Goal: Check status: Check status

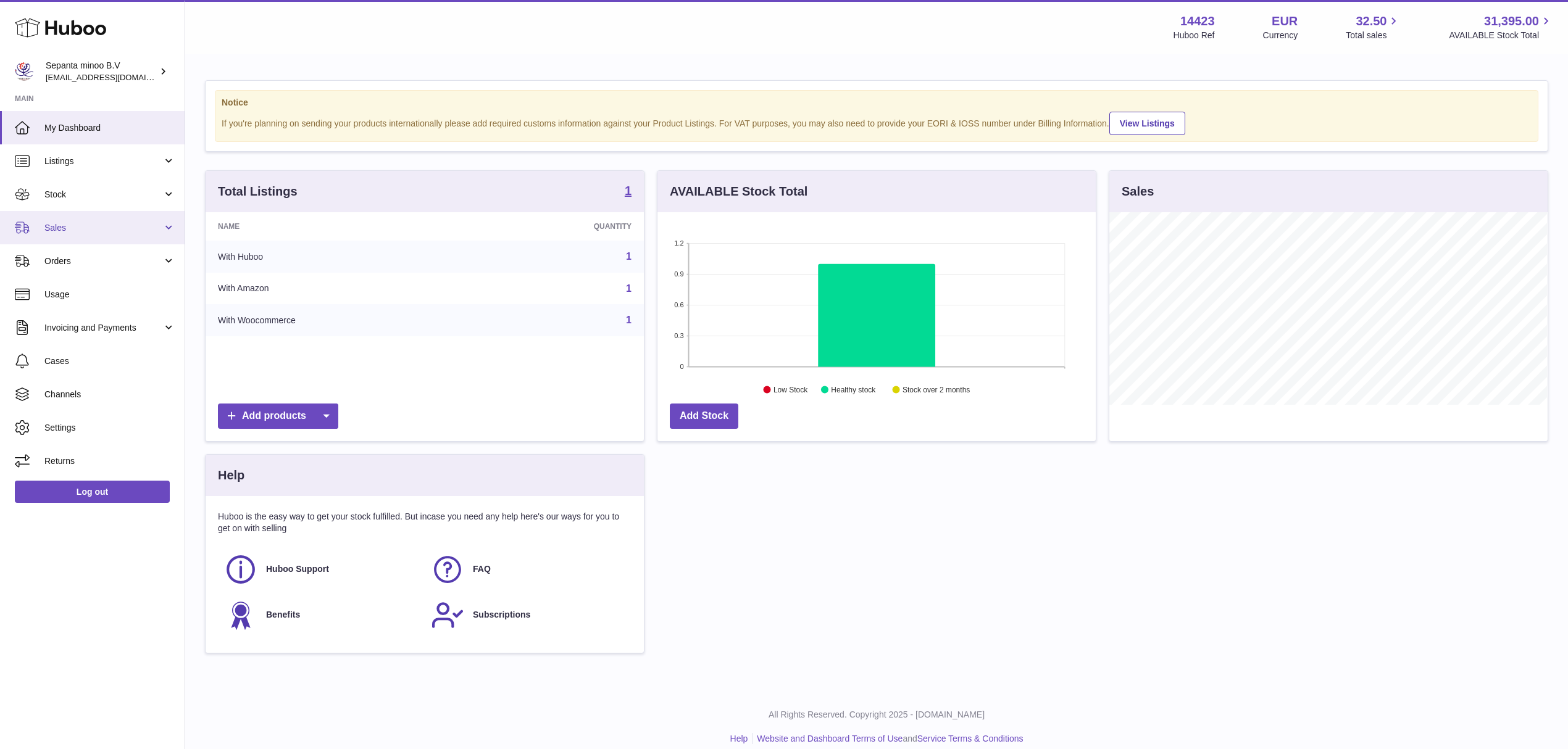
scroll to position [193, 438]
click at [134, 232] on span "Sales" at bounding box center [103, 228] width 118 height 12
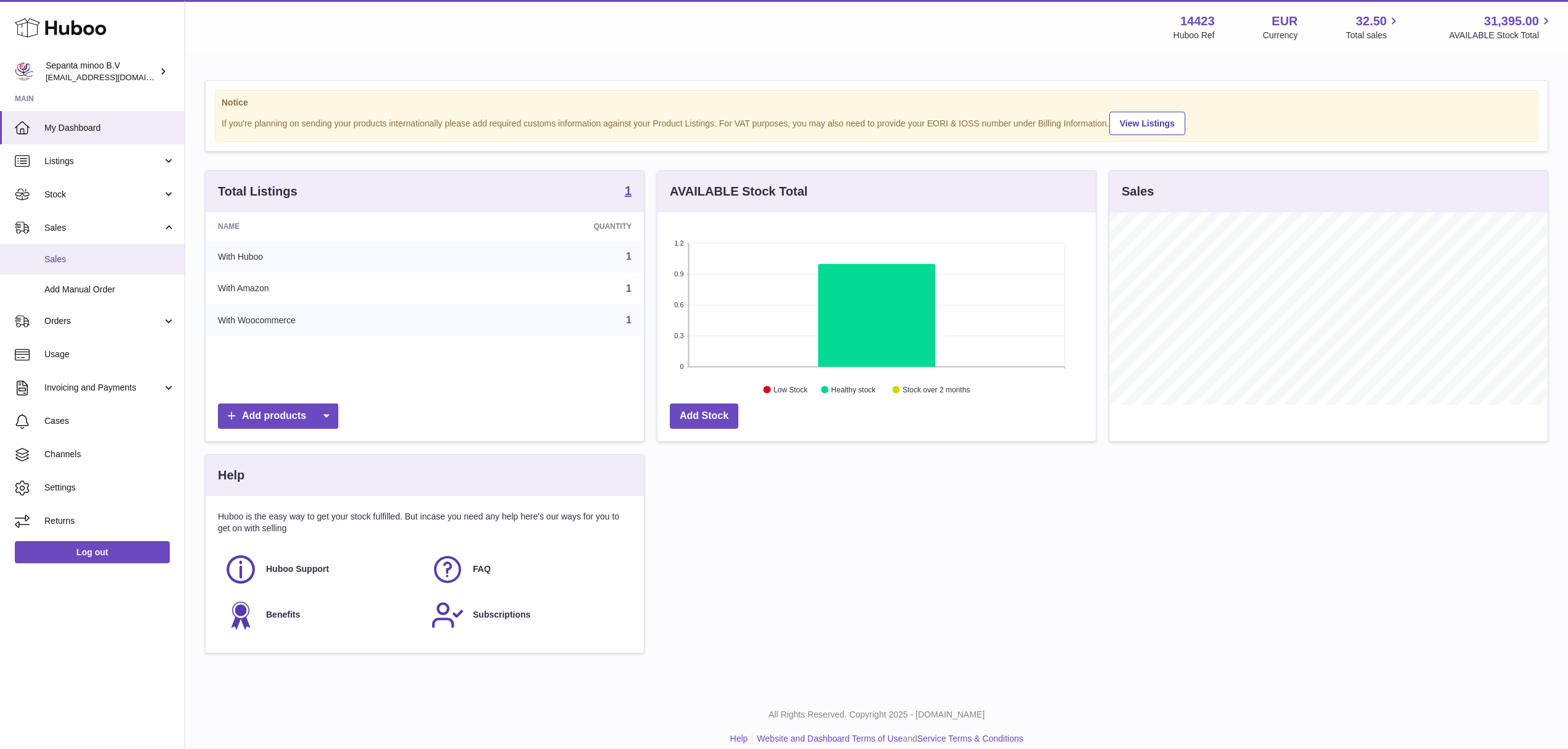
click at [92, 255] on span "Sales" at bounding box center [110, 260] width 131 height 12
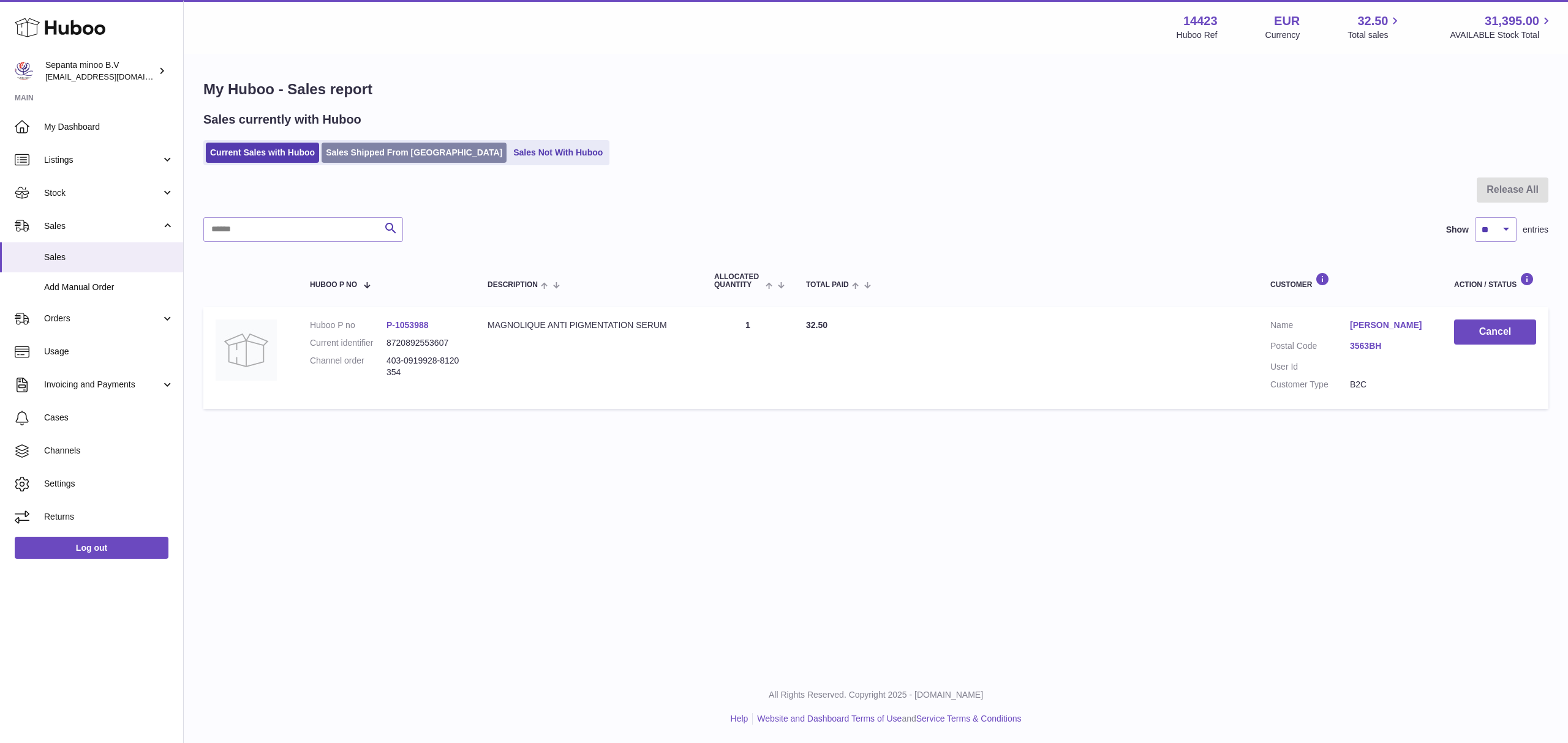
click at [396, 148] on link "Sales Shipped From Huboo" at bounding box center [414, 153] width 185 height 20
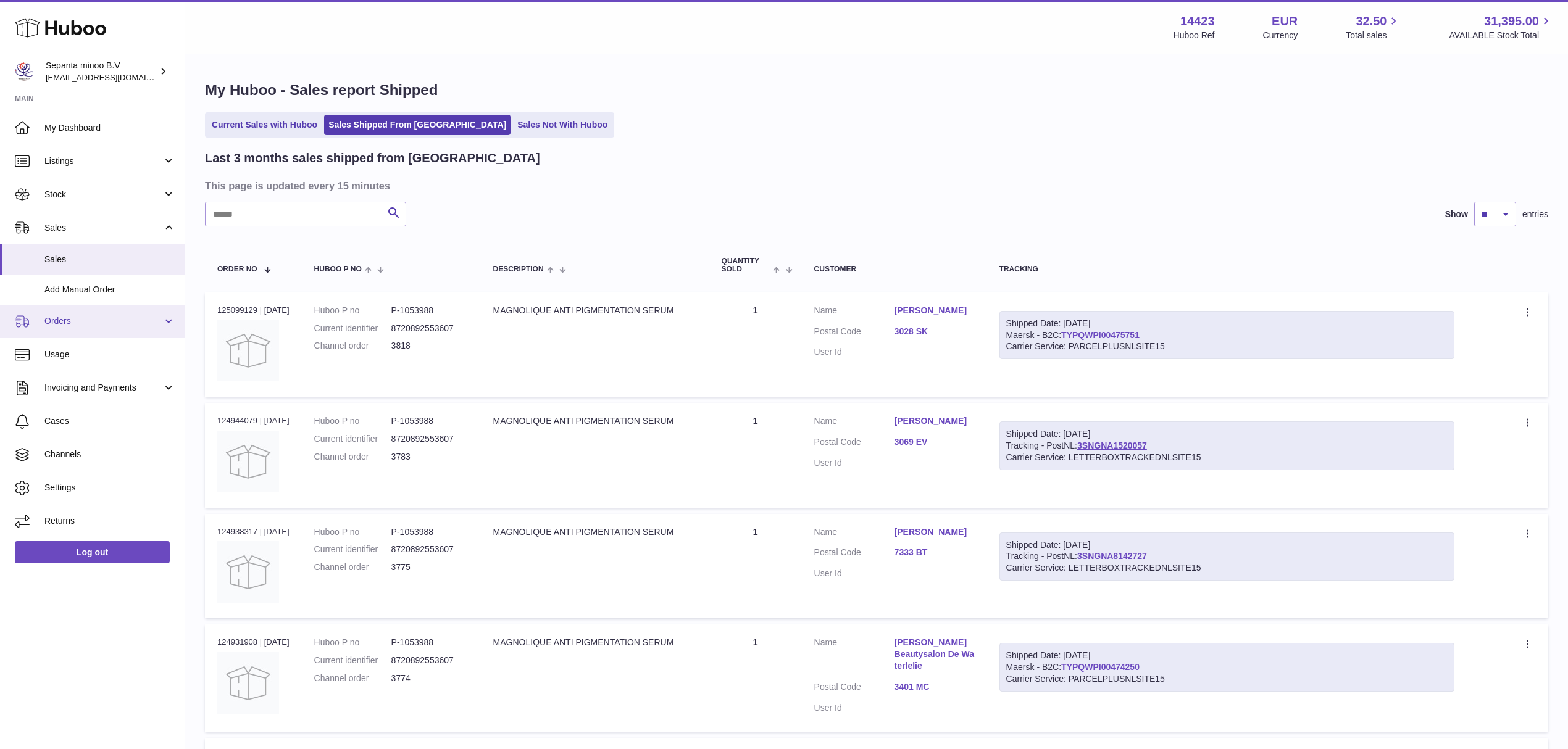
click at [126, 317] on span "Orders" at bounding box center [103, 321] width 118 height 12
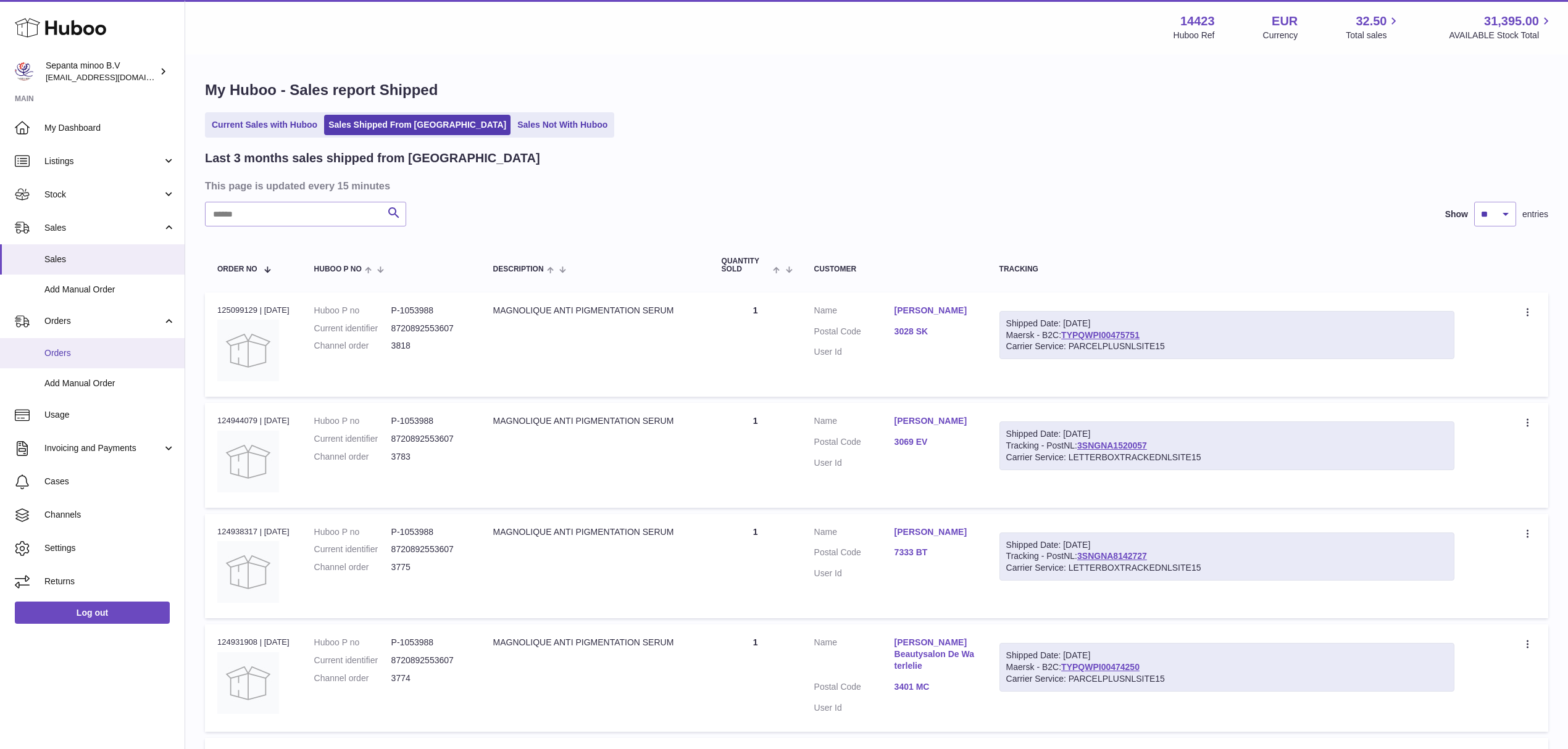
click at [79, 349] on span "Orders" at bounding box center [110, 354] width 131 height 12
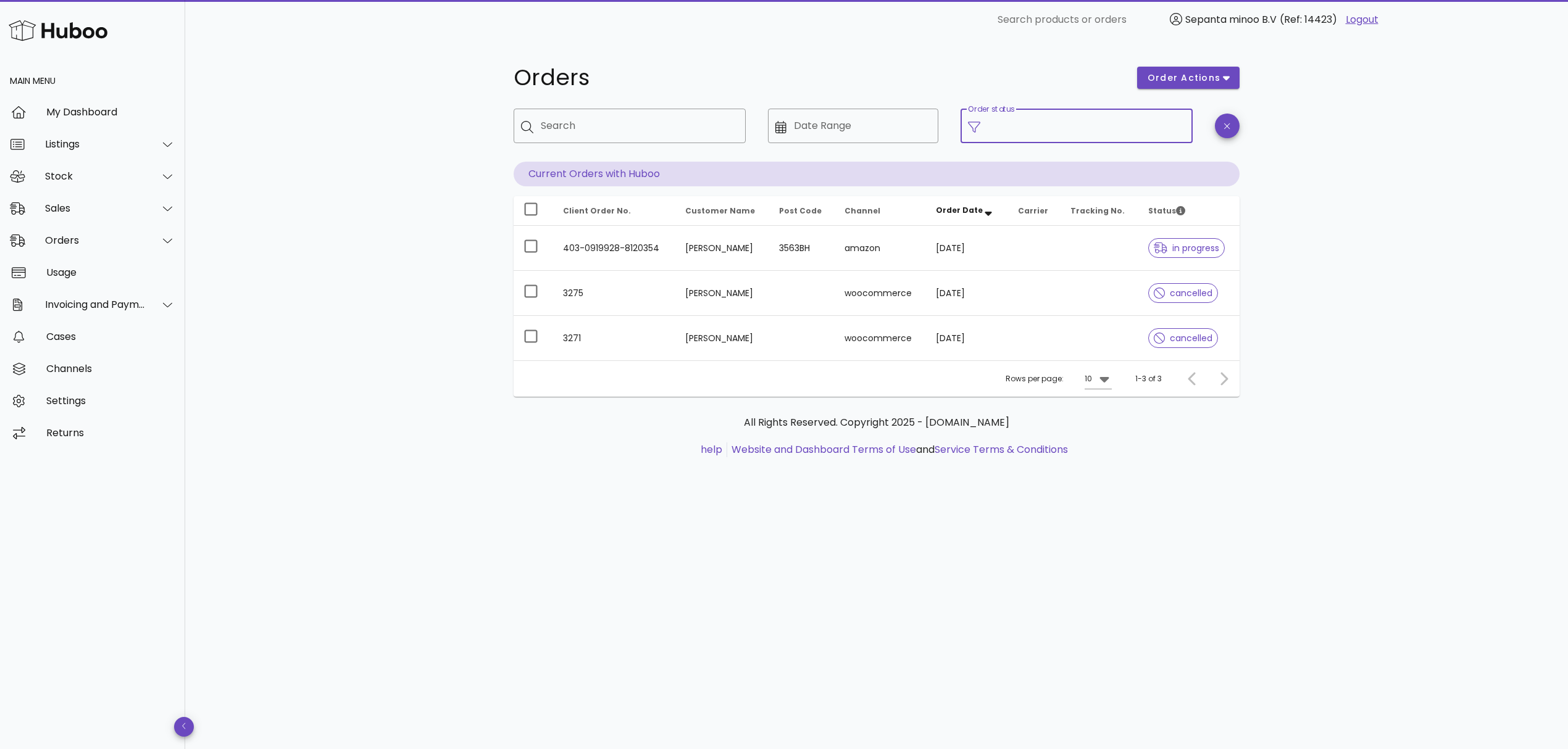
click at [1048, 127] on input "Order status" at bounding box center [1086, 125] width 197 height 20
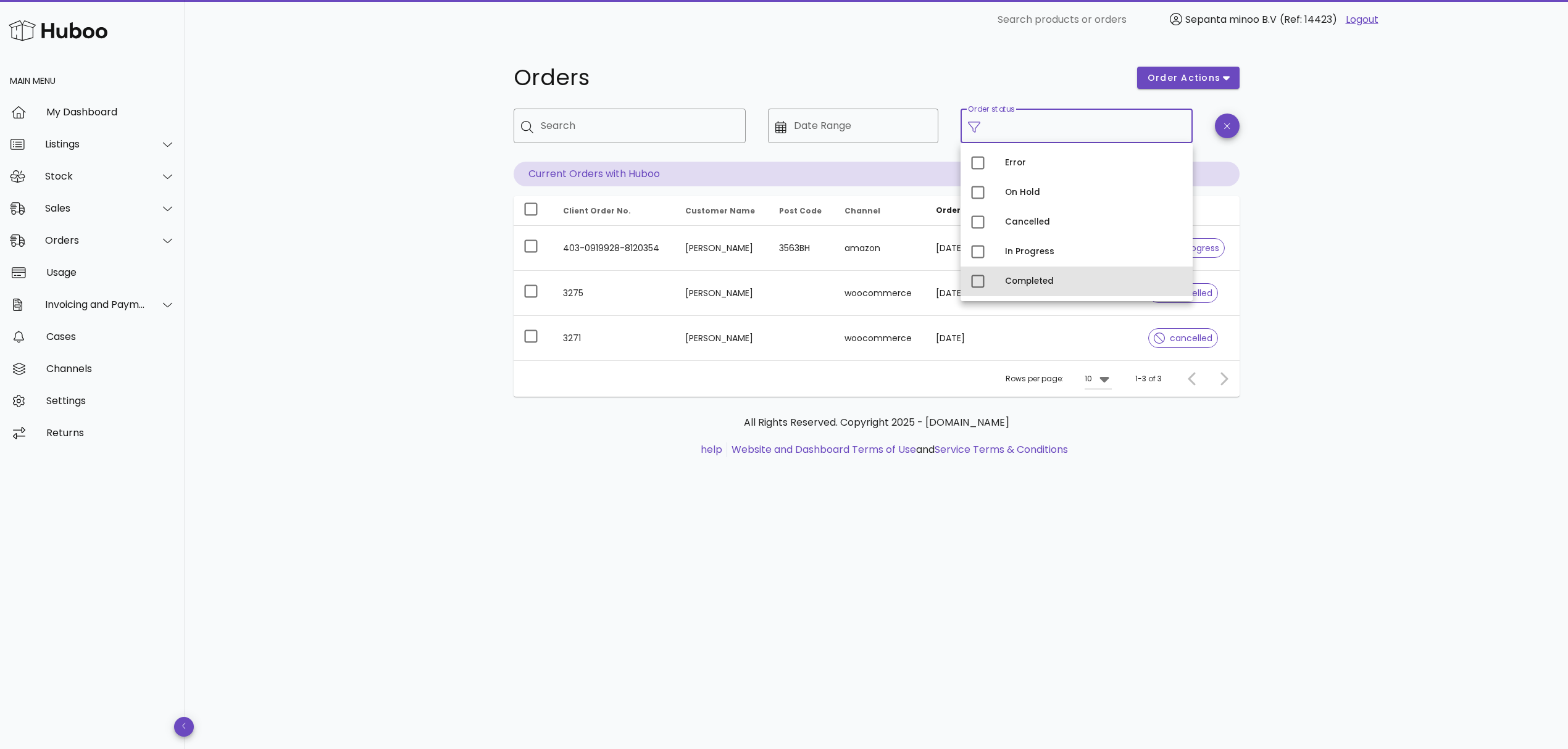
click at [1045, 279] on div "Completed" at bounding box center [1094, 281] width 178 height 10
type input "**********"
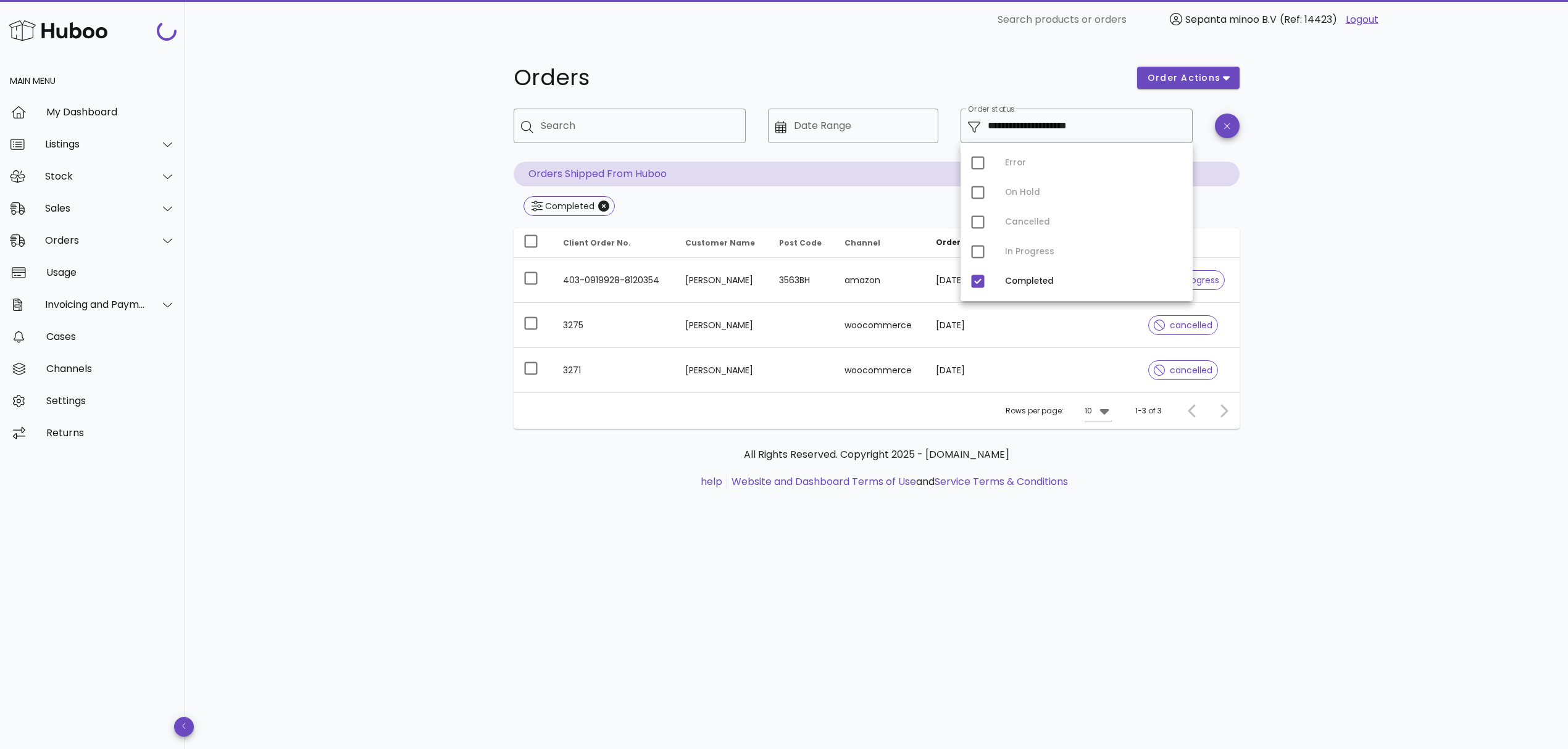
click at [1321, 243] on div "**********" at bounding box center [876, 395] width 1383 height 710
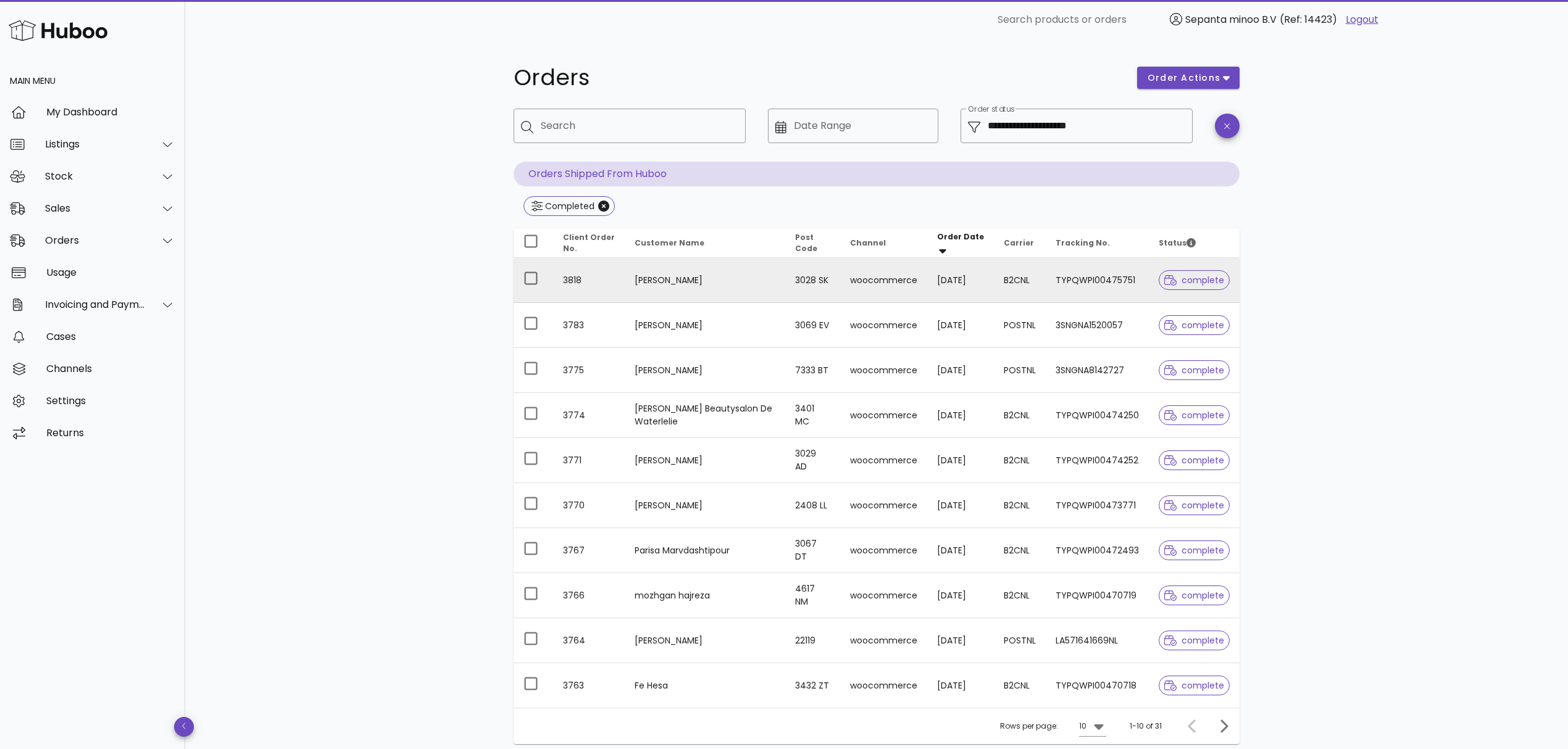
click at [690, 263] on td "Saba Yavari" at bounding box center [704, 280] width 161 height 45
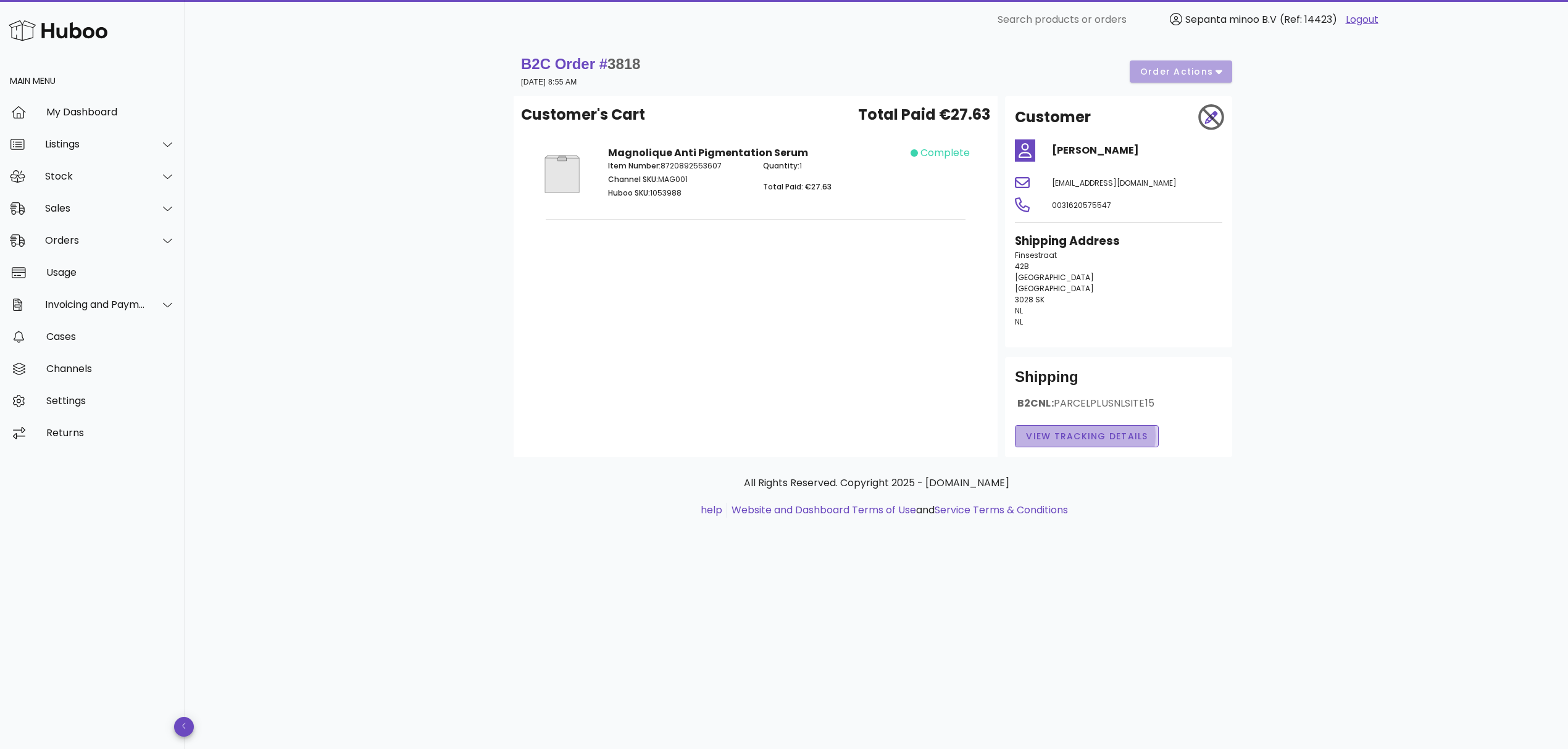
click at [1131, 433] on span "View Tracking details" at bounding box center [1087, 436] width 123 height 13
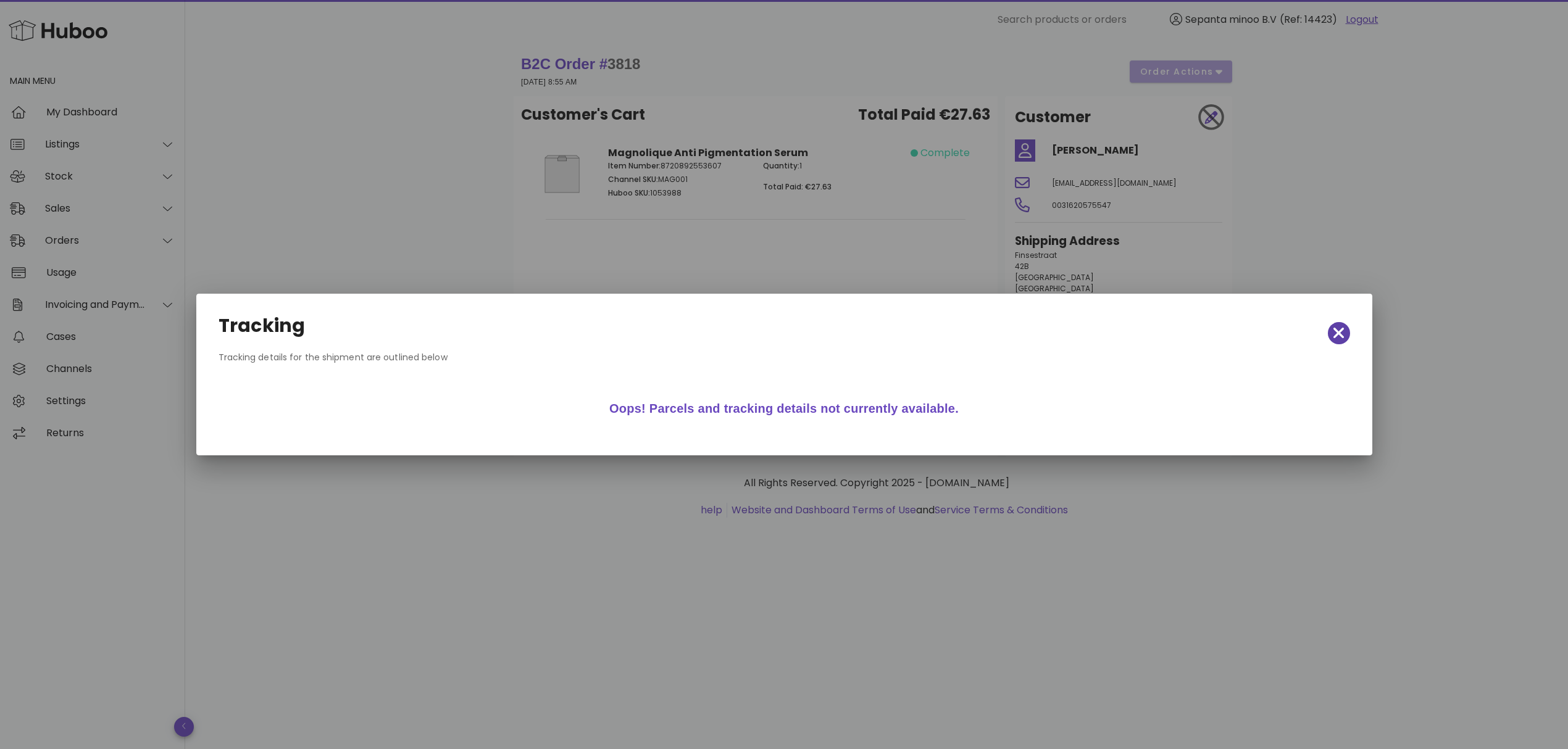
click at [1343, 339] on icon "button" at bounding box center [1338, 334] width 11 height 18
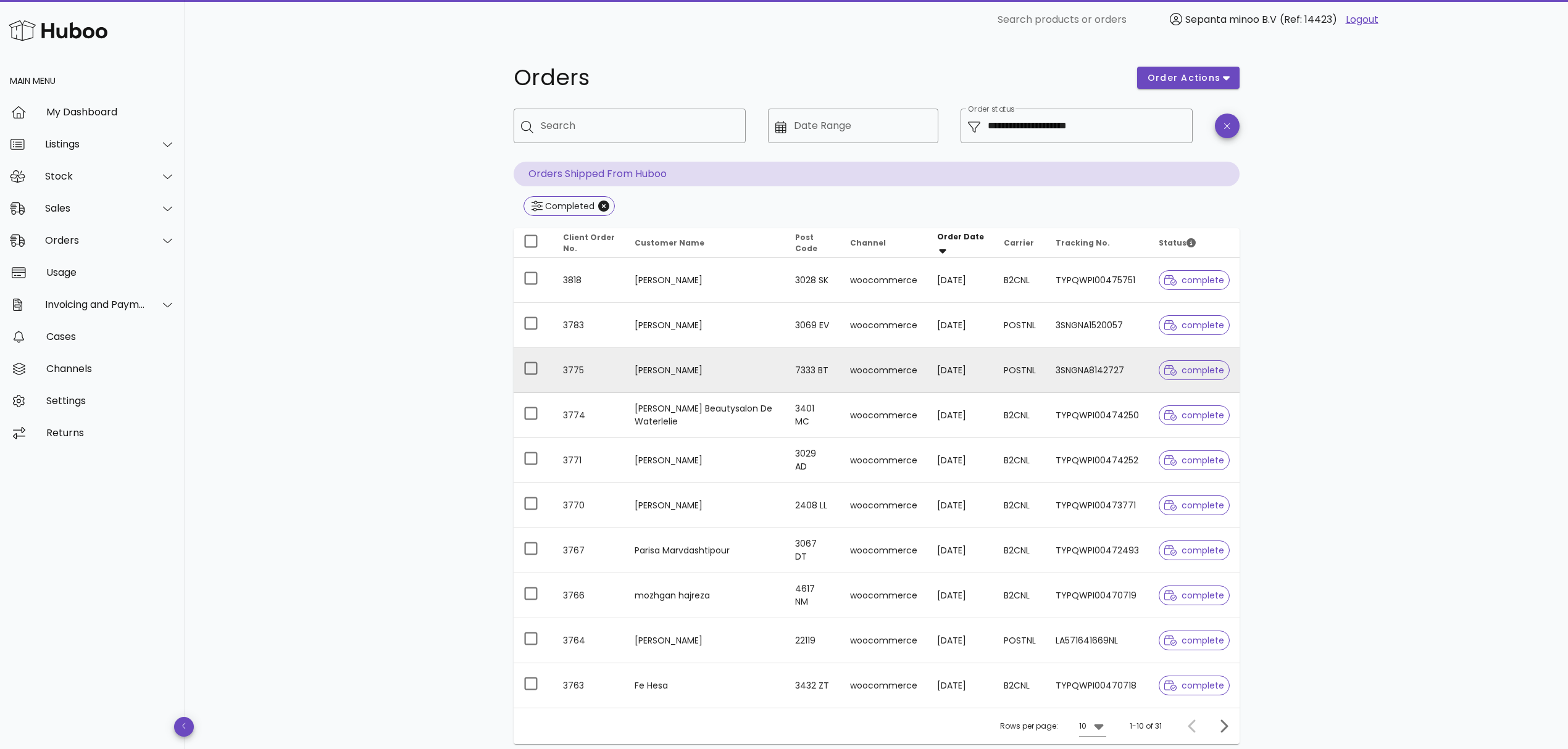
click at [732, 381] on td "Parvaneh Haghnegahdar" at bounding box center [704, 370] width 161 height 45
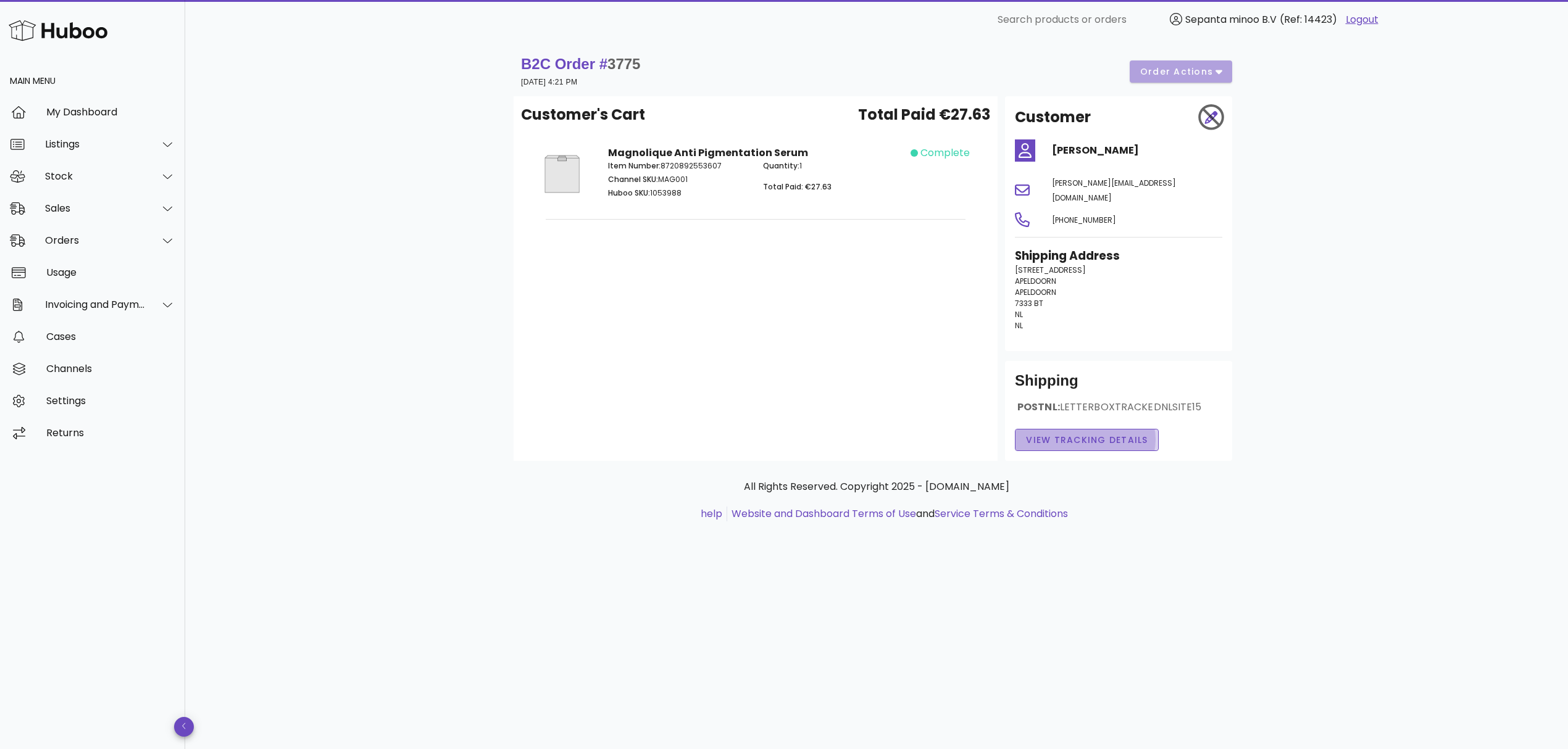
click at [1079, 434] on span "View Tracking details" at bounding box center [1087, 440] width 123 height 13
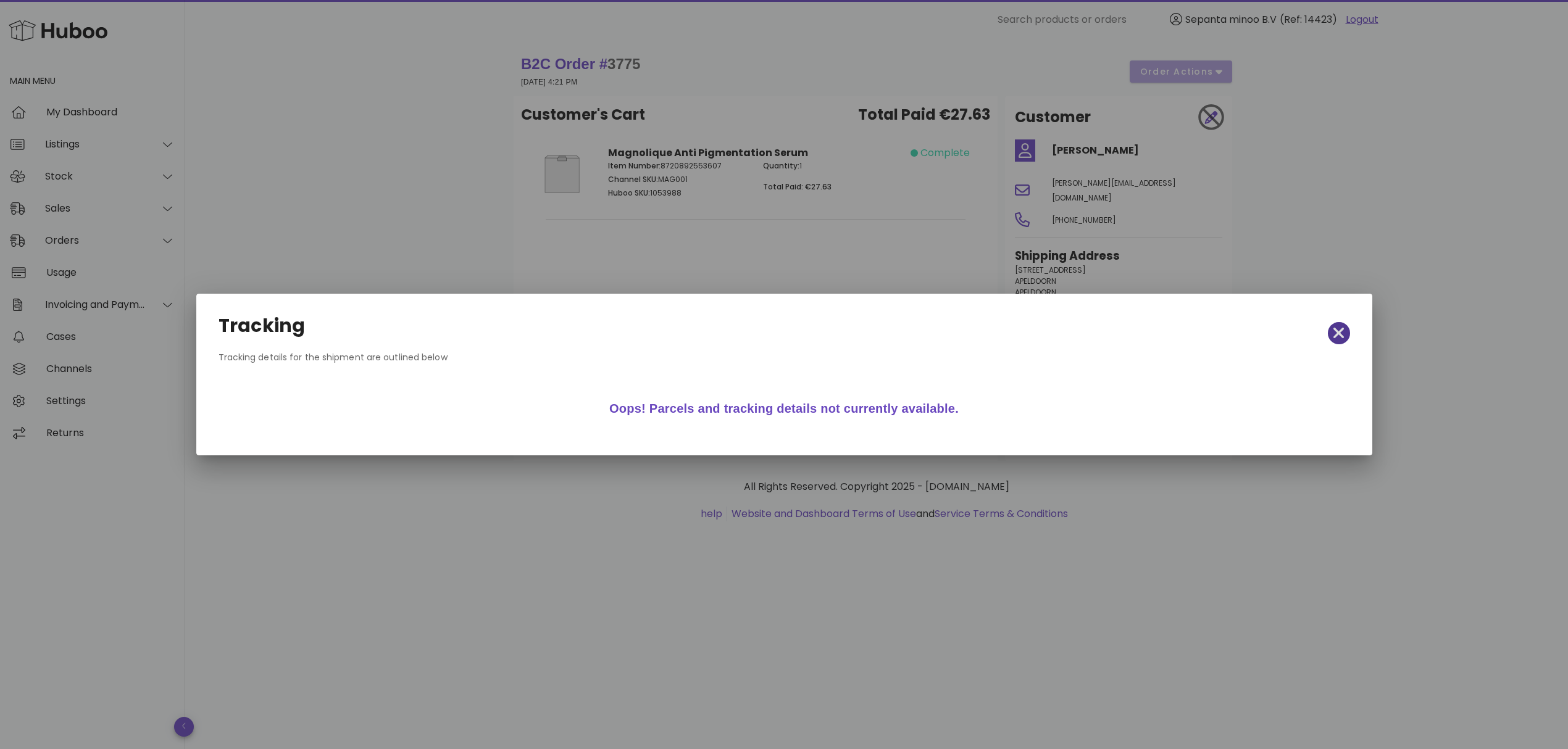
click at [1337, 337] on icon "button" at bounding box center [1338, 333] width 11 height 11
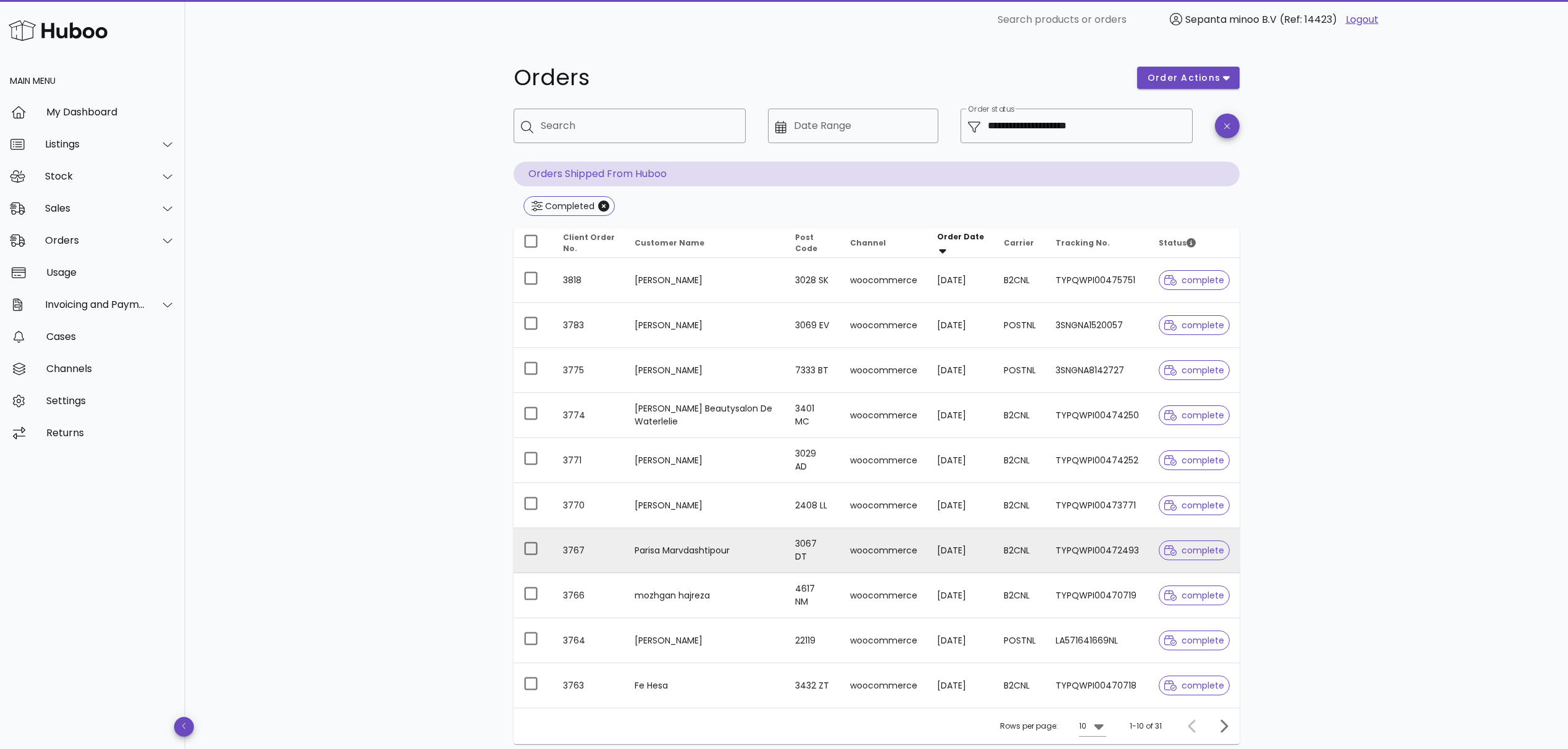
click at [747, 569] on td "Parisa Marvdashtipour" at bounding box center [704, 550] width 161 height 45
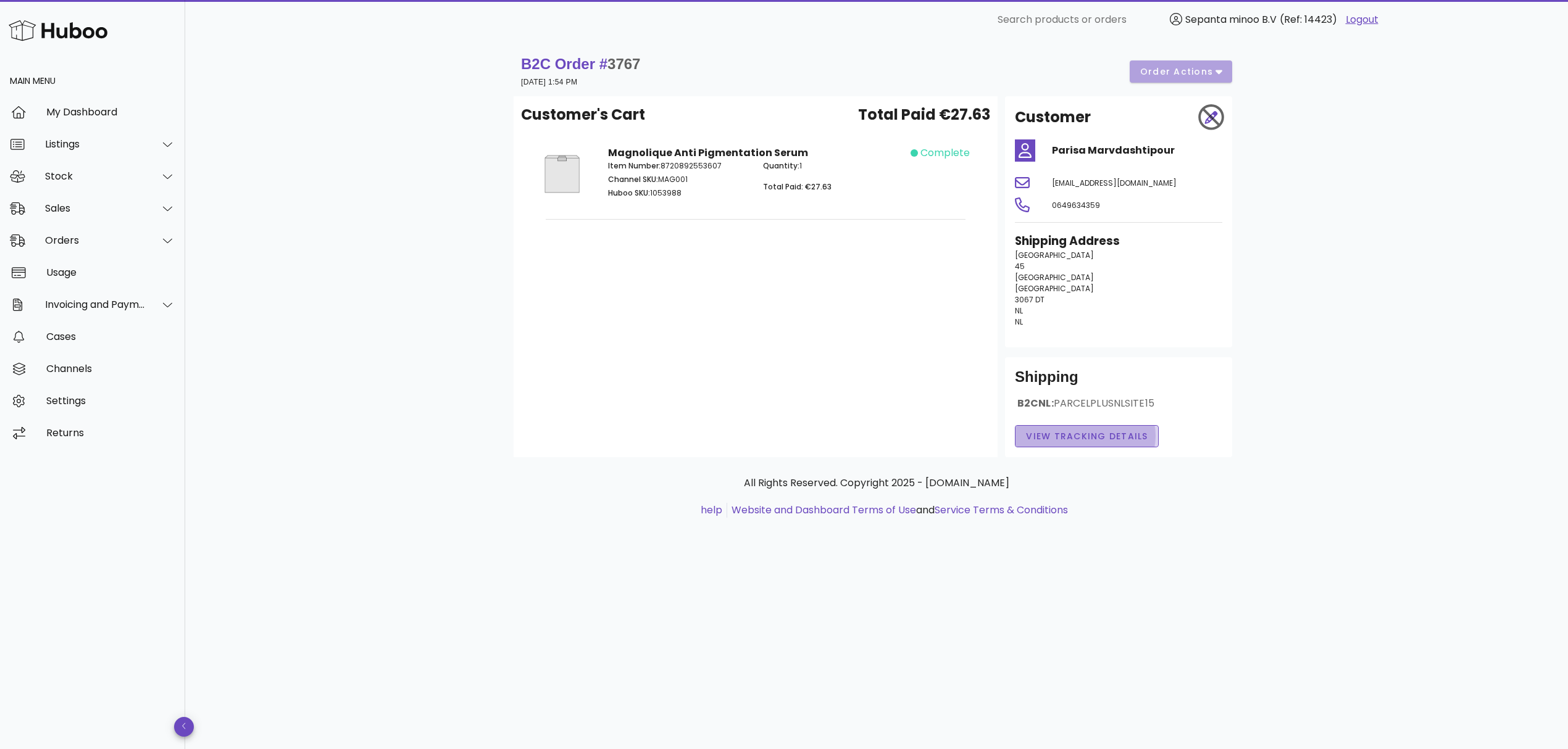
click at [1058, 440] on span "View Tracking details" at bounding box center [1087, 436] width 123 height 13
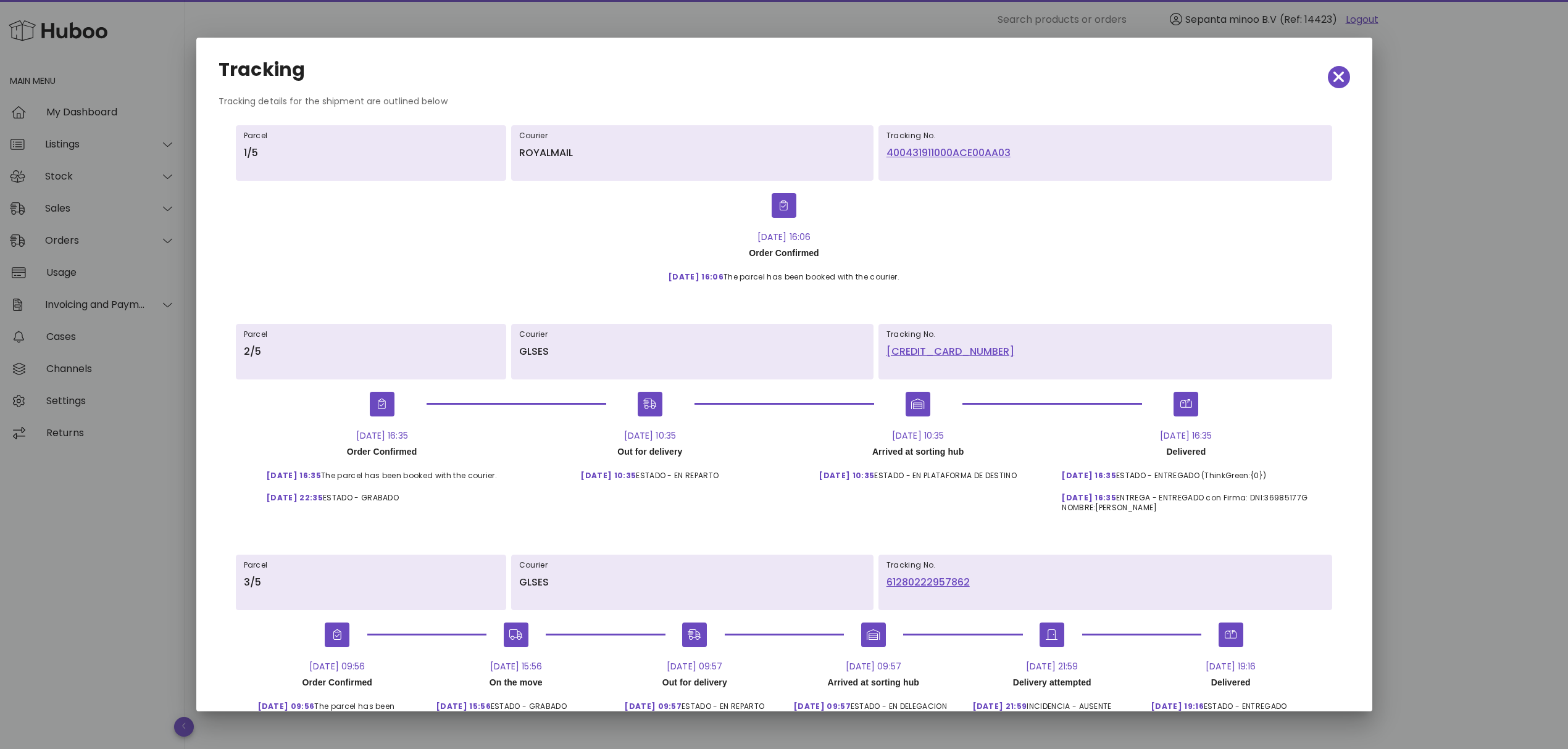
click at [1454, 417] on div at bounding box center [784, 374] width 1568 height 749
click at [1329, 87] on button "button" at bounding box center [1339, 77] width 22 height 22
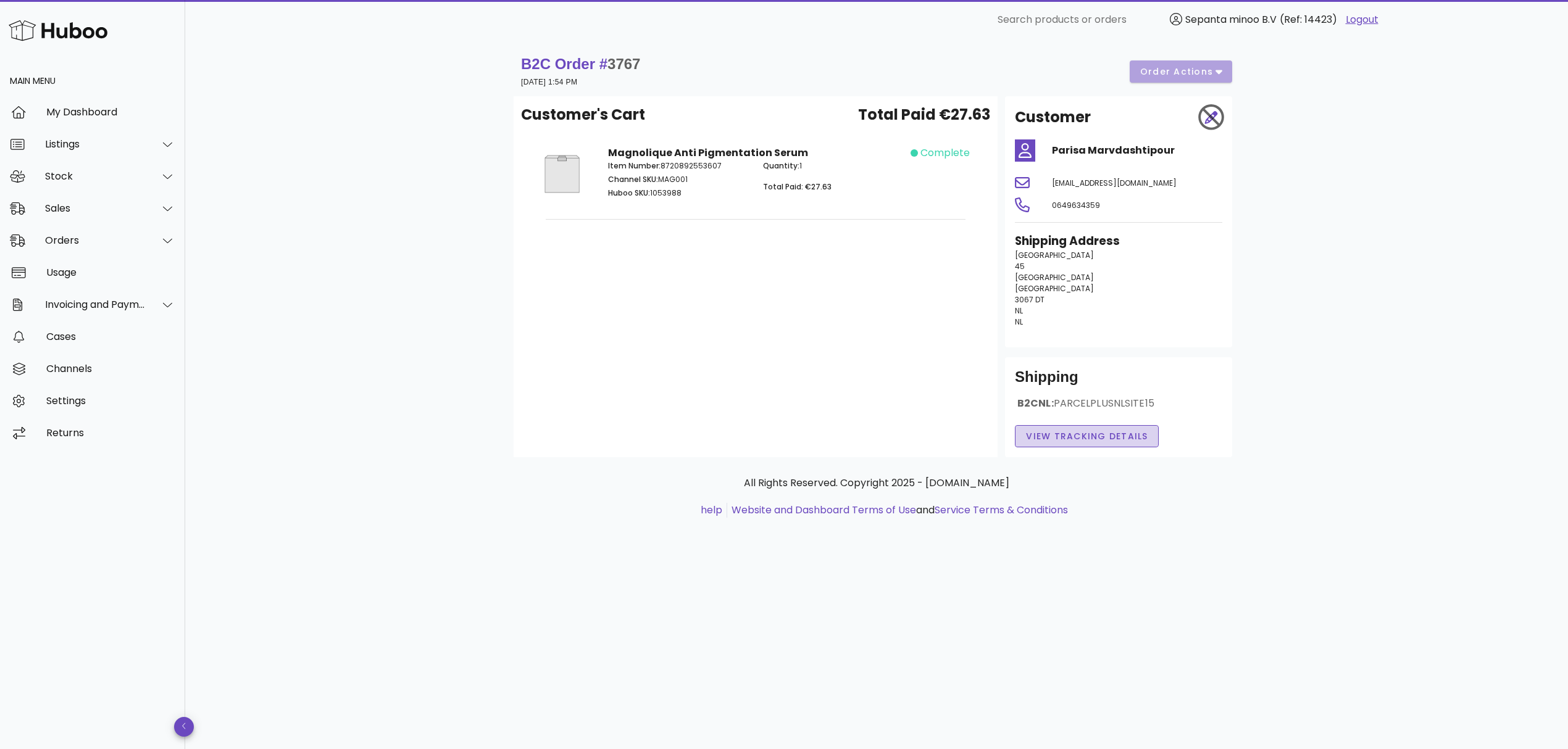
click at [1063, 437] on span "View Tracking details" at bounding box center [1087, 436] width 123 height 13
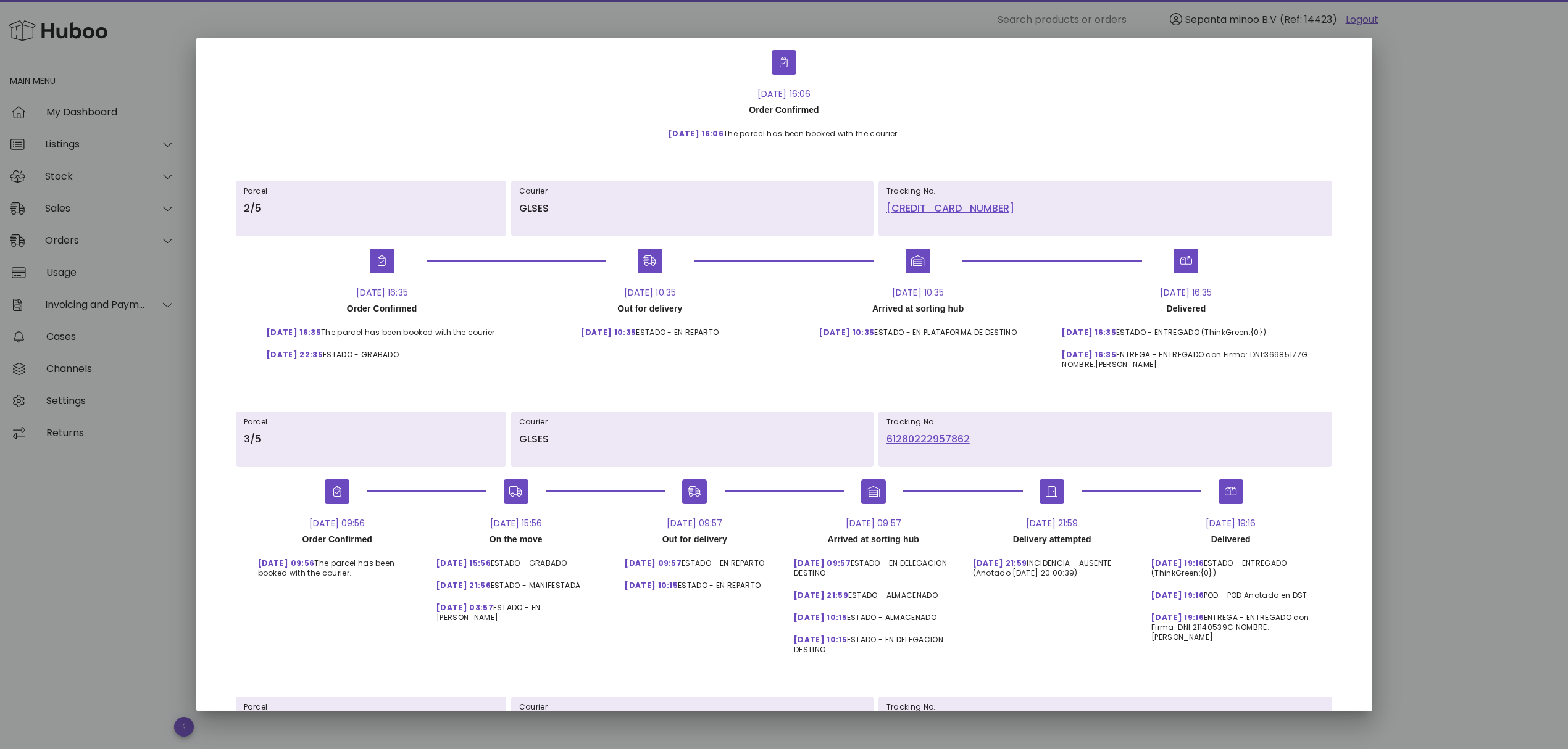
scroll to position [49, 0]
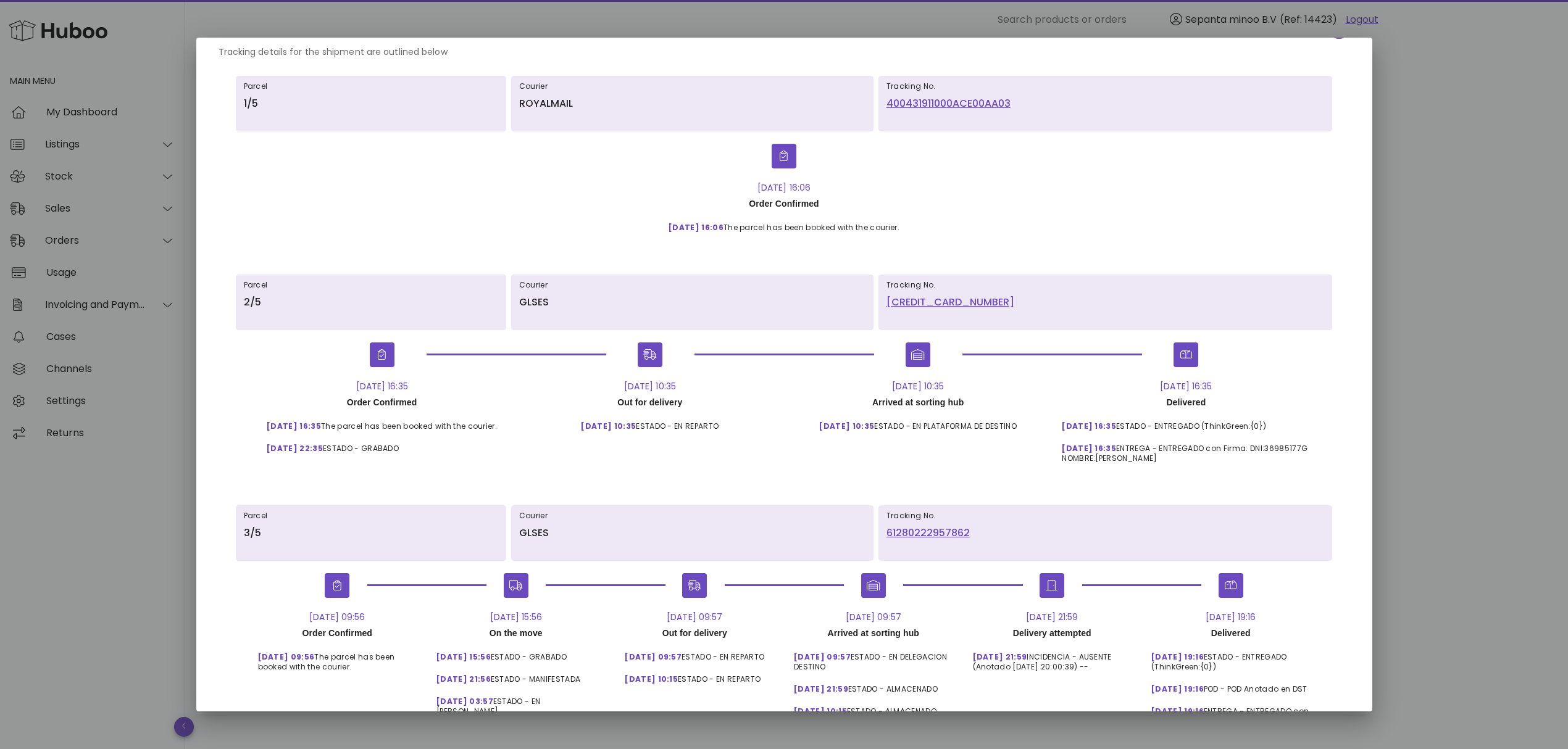
click at [1435, 138] on div at bounding box center [784, 374] width 1568 height 749
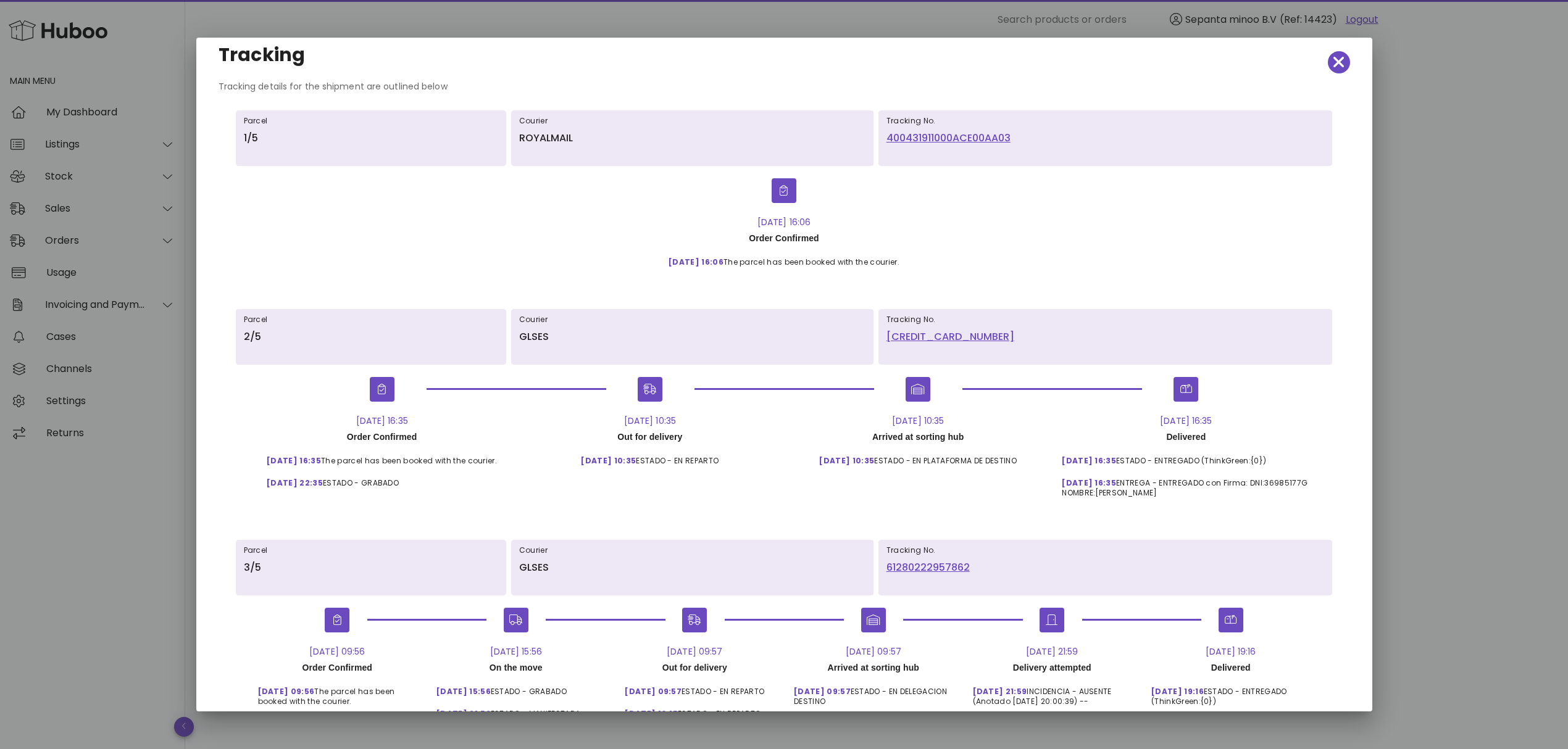
scroll to position [0, 0]
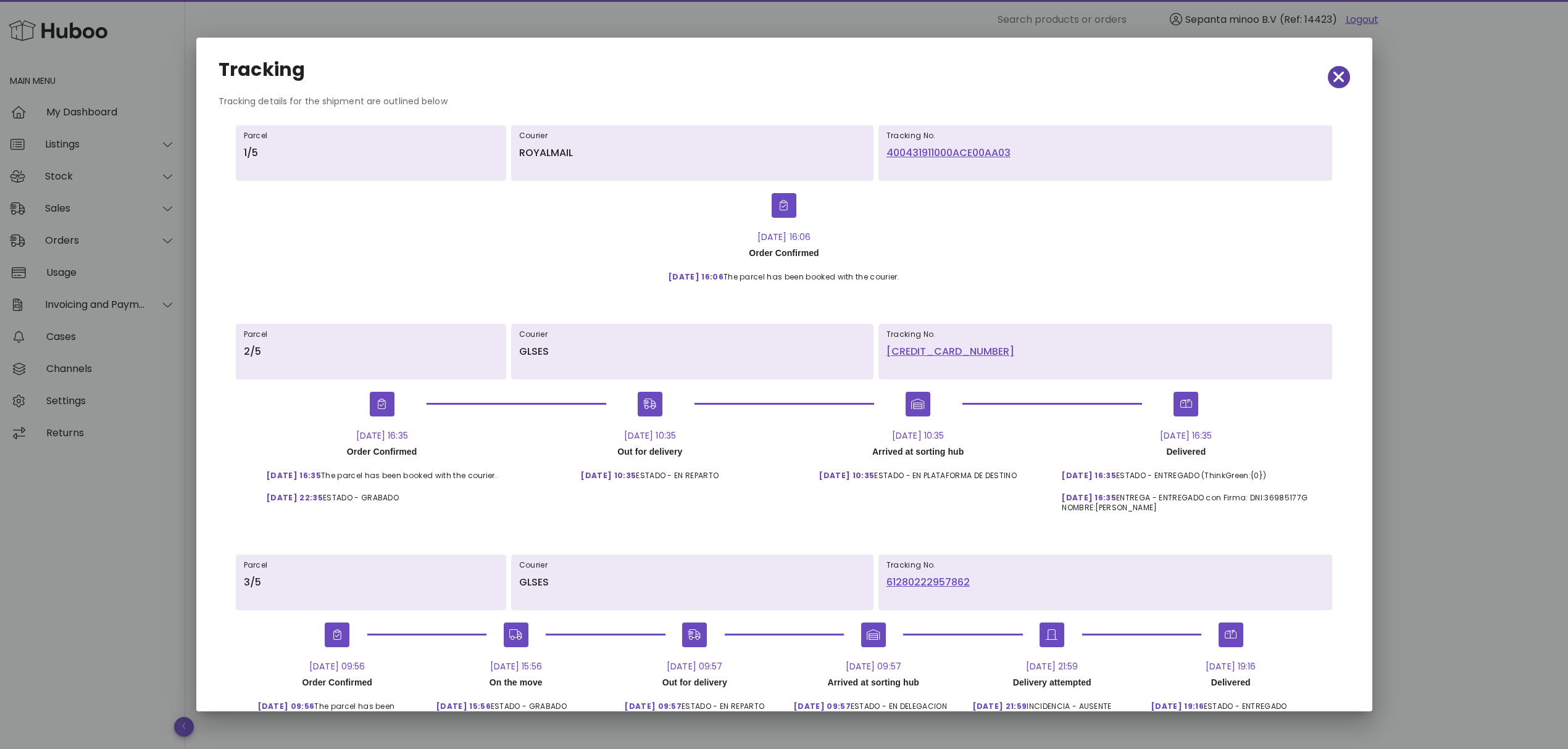
click at [1333, 84] on icon "button" at bounding box center [1338, 77] width 11 height 18
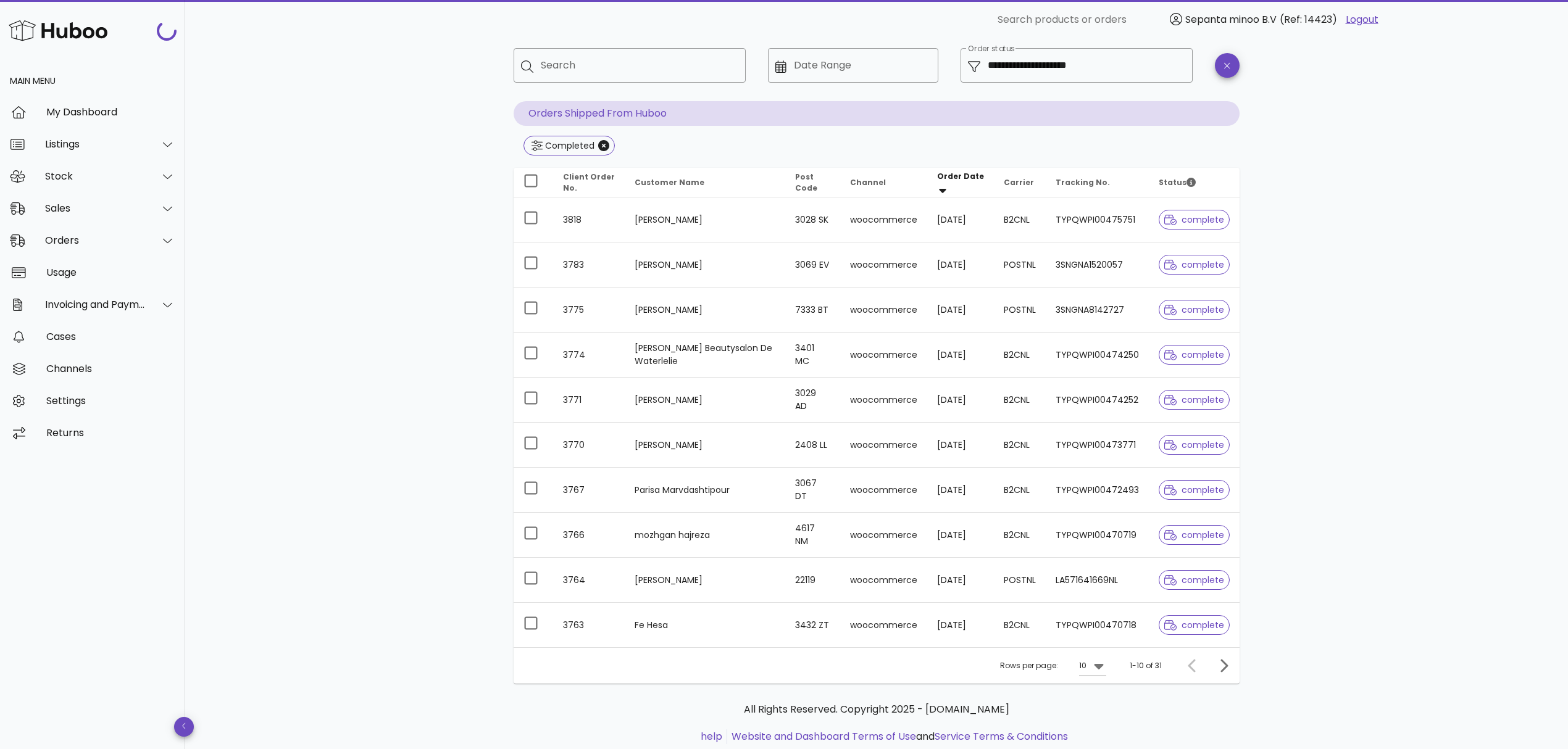
scroll to position [97, 0]
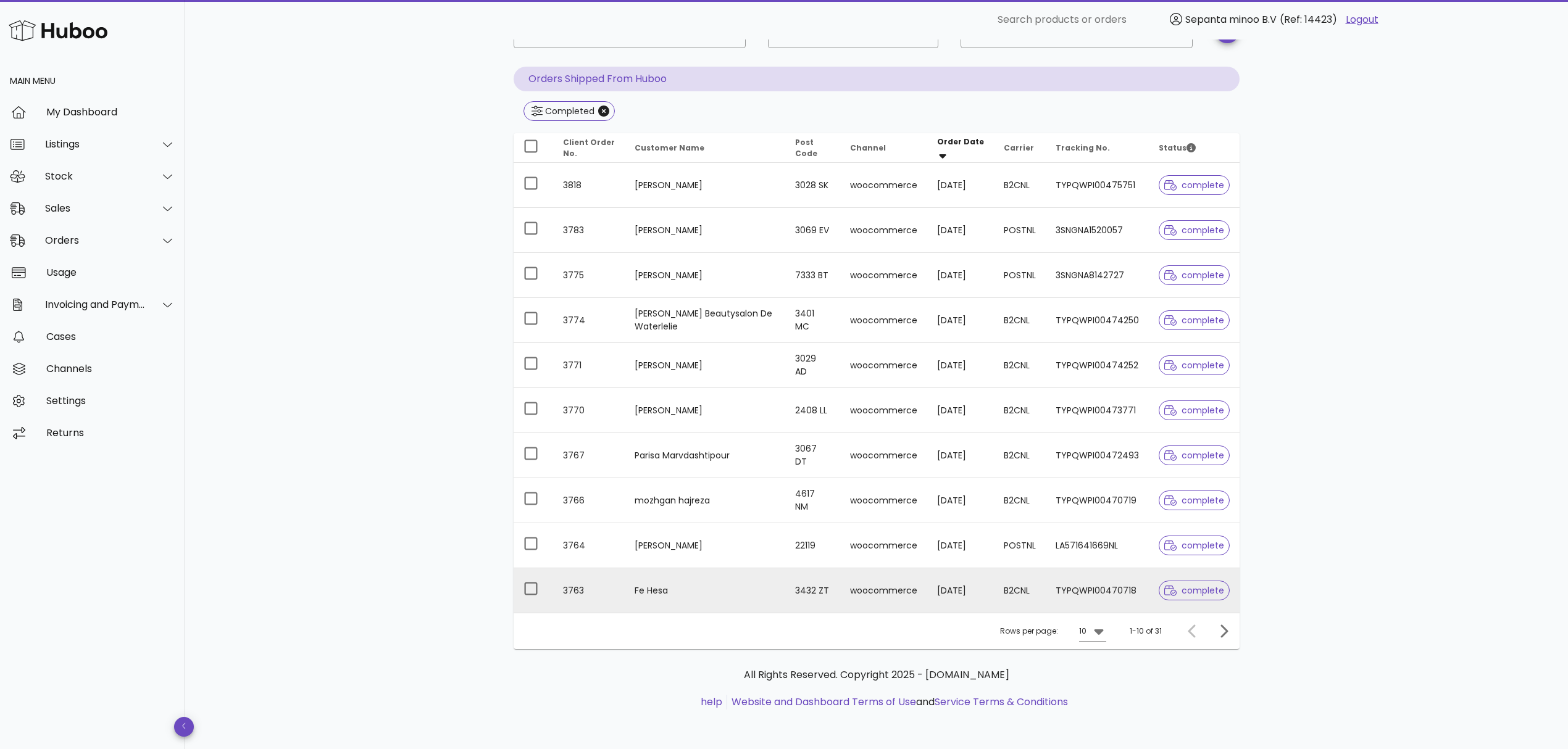
click at [1015, 605] on td "B2CNL" at bounding box center [1020, 591] width 52 height 45
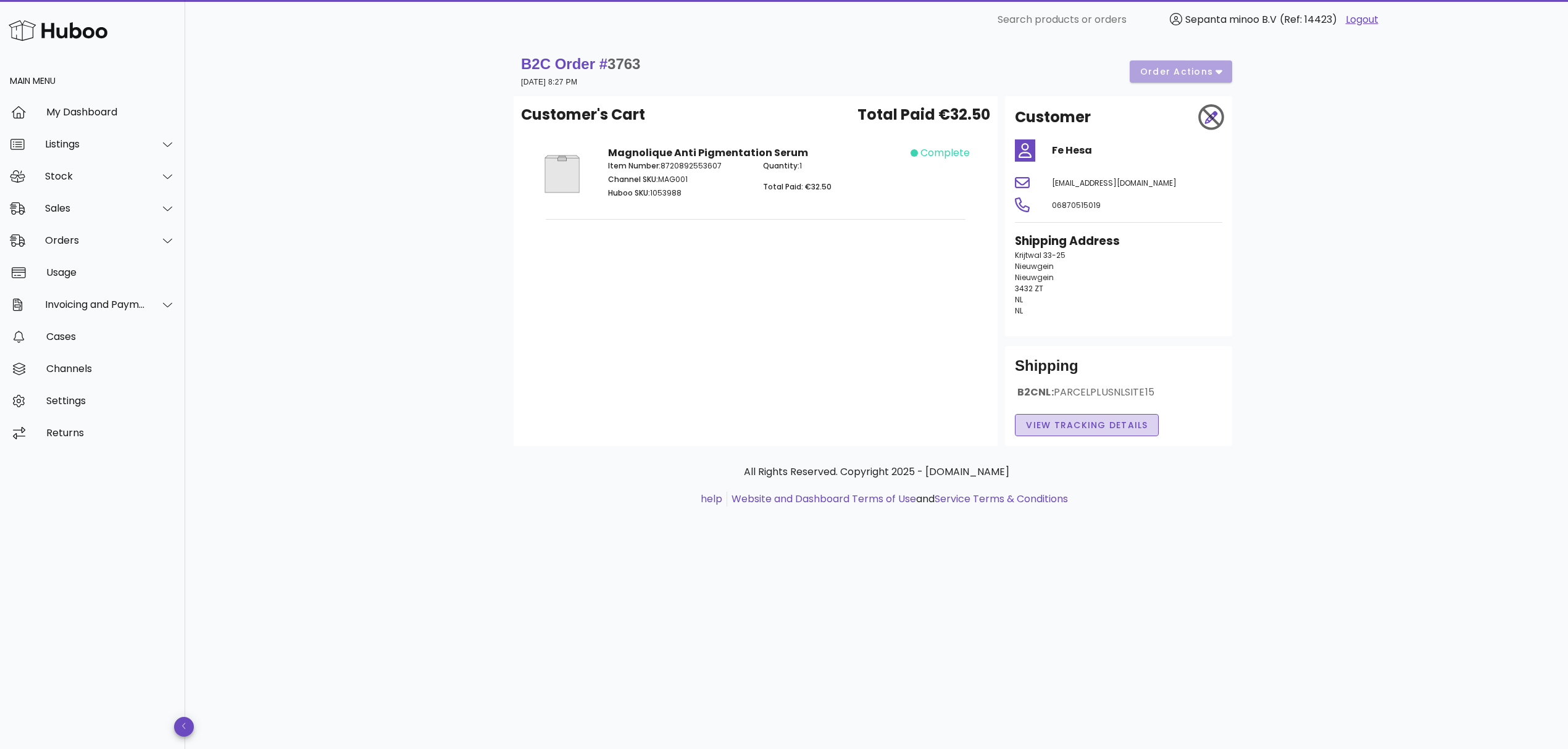
click at [1068, 425] on span "View Tracking details" at bounding box center [1087, 425] width 123 height 13
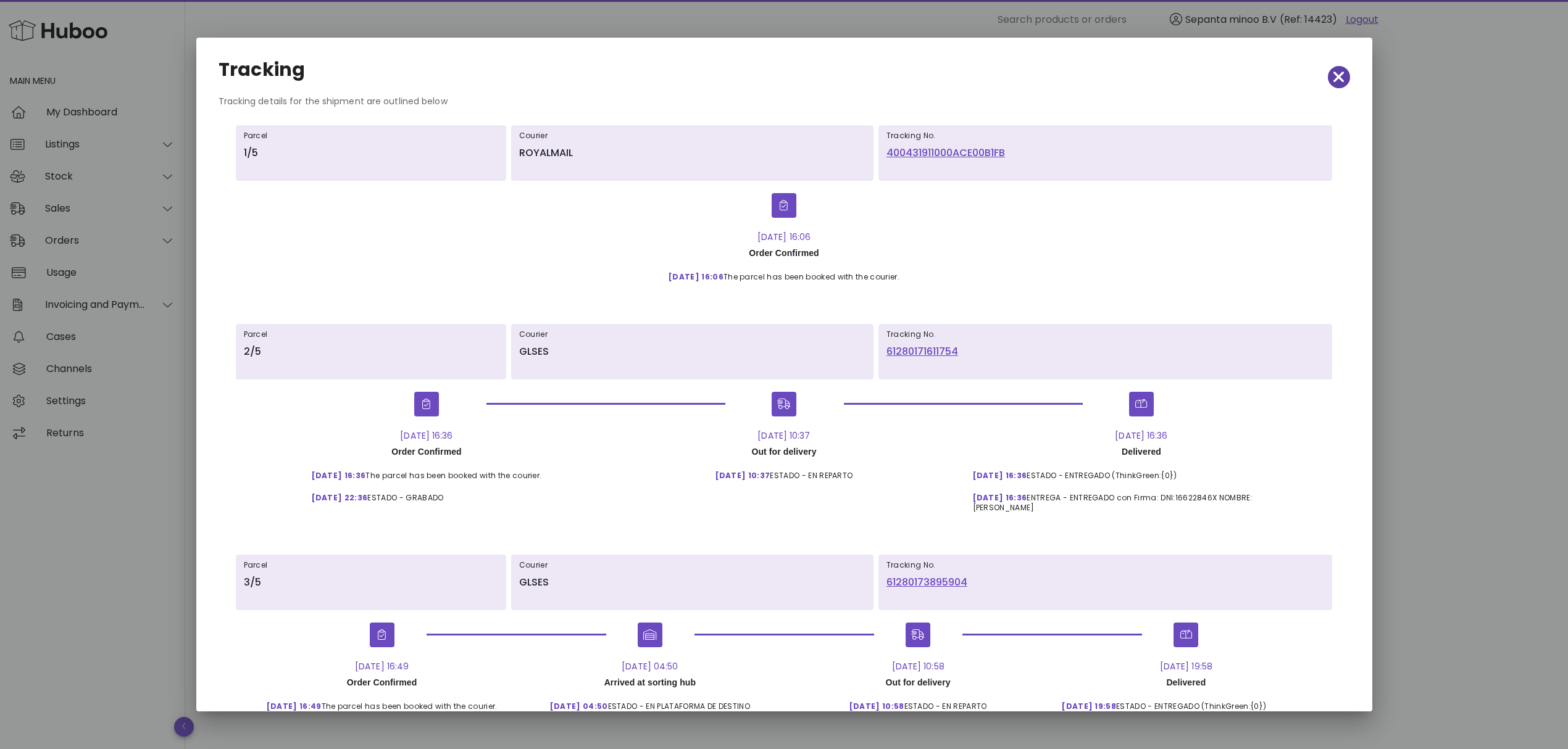
click at [1333, 77] on icon "button" at bounding box center [1338, 77] width 11 height 11
